Goal: Transaction & Acquisition: Purchase product/service

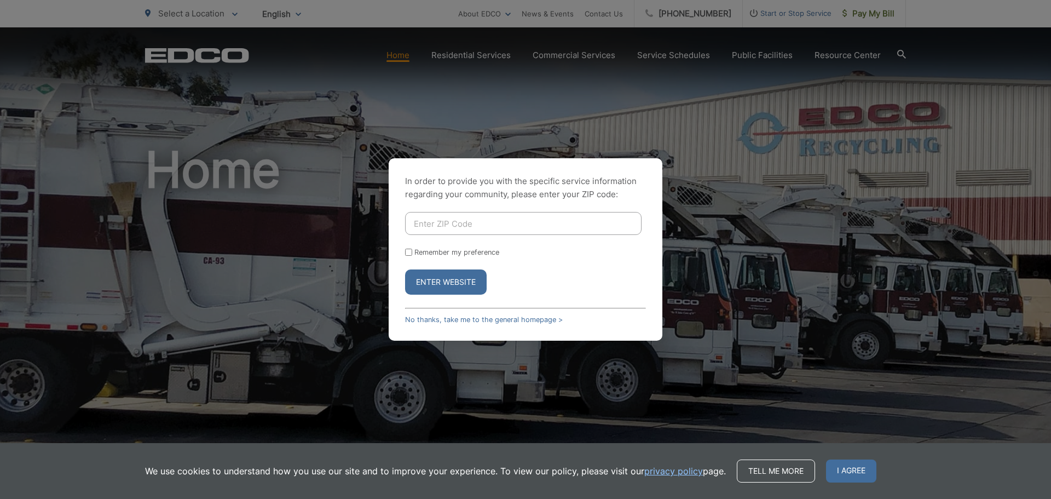
click at [483, 234] on input "Enter ZIP Code" at bounding box center [523, 223] width 236 height 23
type input "92104"
click at [412, 251] on div "Remember my preference" at bounding box center [525, 252] width 241 height 8
click at [410, 253] on input "Remember my preference" at bounding box center [408, 252] width 7 height 7
checkbox input "true"
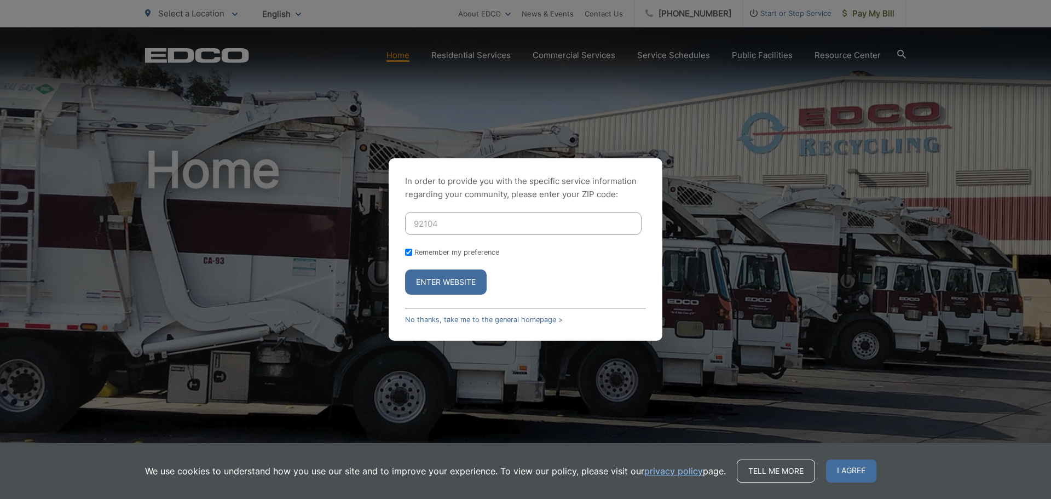
click at [423, 278] on button "Enter Website" at bounding box center [446, 281] width 82 height 25
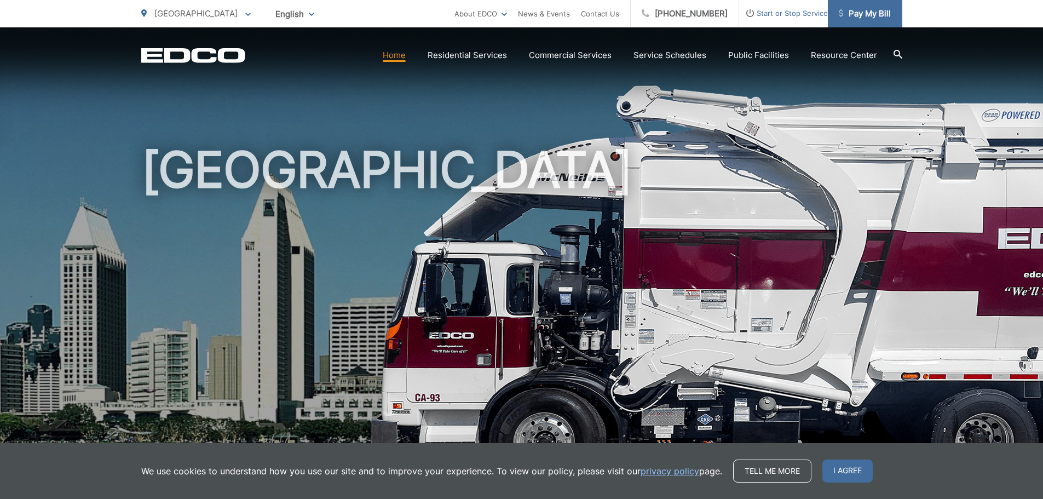
click at [869, 10] on span "Pay My Bill" at bounding box center [865, 13] width 52 height 13
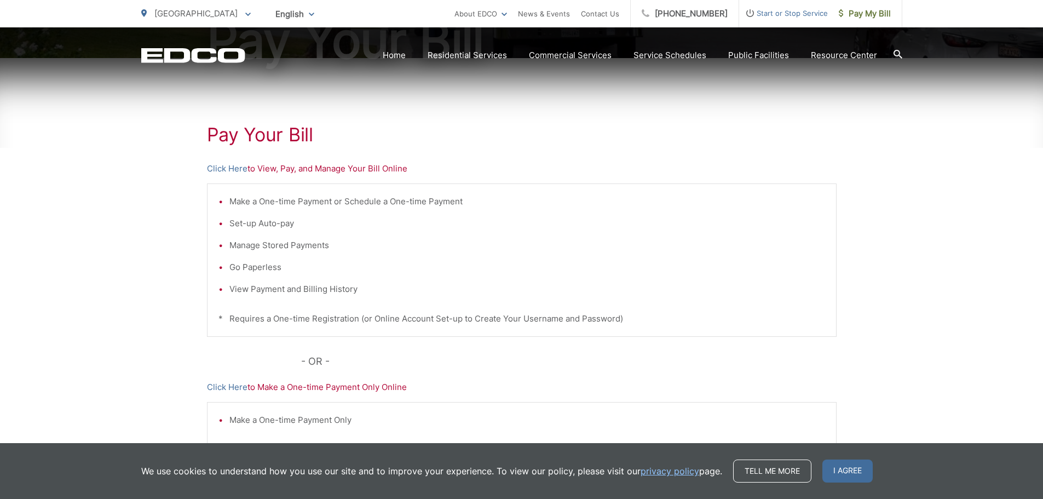
scroll to position [164, 0]
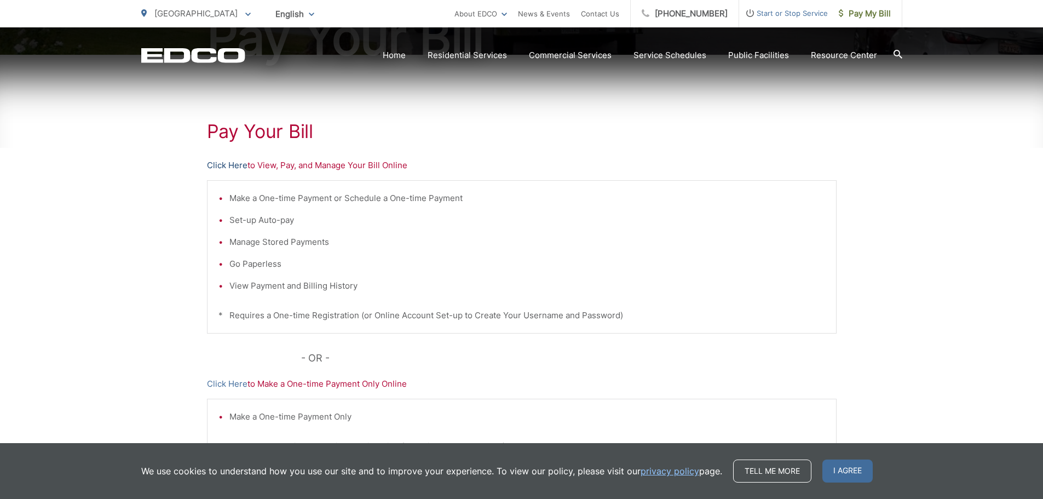
click at [228, 166] on link "Click Here" at bounding box center [227, 165] width 41 height 13
drag, startPoint x: 741, startPoint y: 229, endPoint x: 621, endPoint y: 10, distance: 249.4
click at [741, 228] on ul "Make a One-time Payment or Schedule a One-time Payment Set-up Auto-pay Manage S…" at bounding box center [521, 242] width 607 height 101
